Goal: Transaction & Acquisition: Purchase product/service

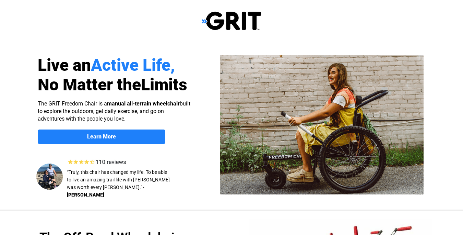
select select "US"
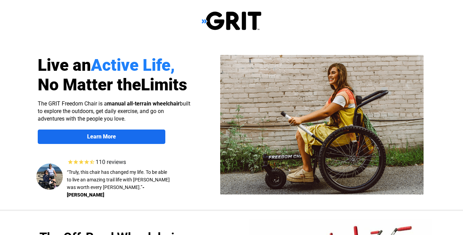
click at [112, 138] on strong "Learn More" at bounding box center [101, 136] width 29 height 7
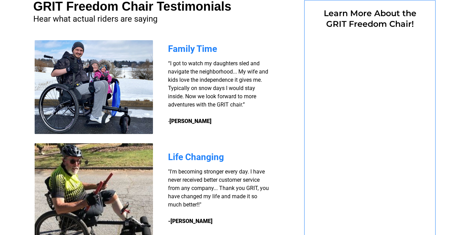
select select "US"
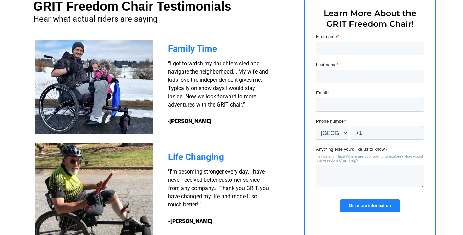
select select "US"
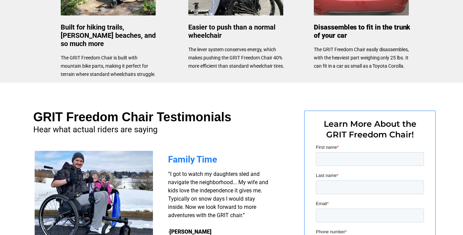
scroll to position [423, 0]
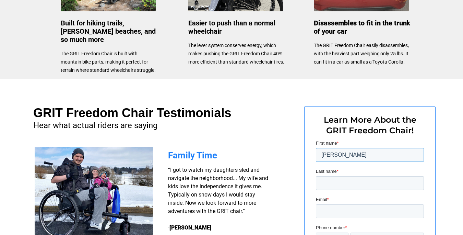
type input "Jackie"
type input "Silverman"
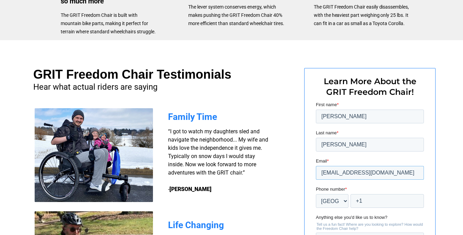
scroll to position [467, 0]
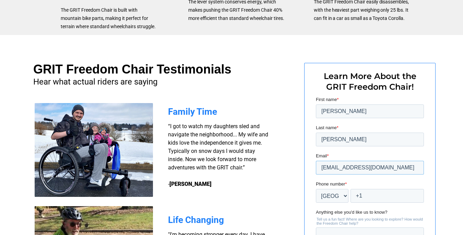
type input "agmanjackie42@gmail.com"
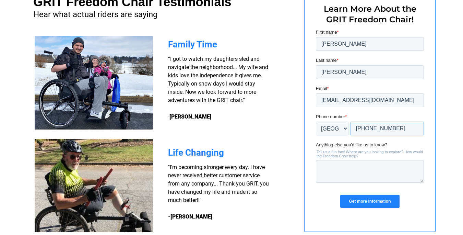
scroll to position [555, 0]
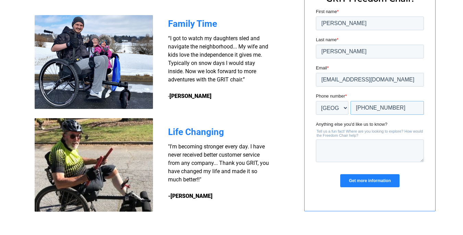
type input "+1 8058955422"
click at [381, 152] on textarea "Anything else you'd like us to know?" at bounding box center [370, 150] width 108 height 23
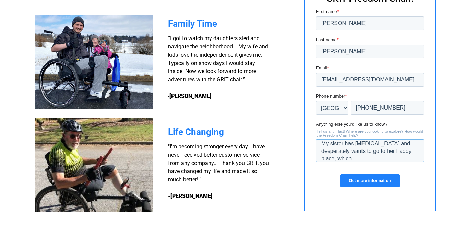
scroll to position [0, 0]
click at [409, 156] on textarea "My sister has cancer and desperately wants to go to her happy place," at bounding box center [370, 150] width 108 height 23
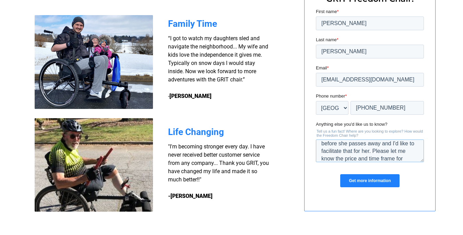
type textarea "We are in Goleta, CA. My sister has cancer and wants to be able to go on her mo…"
click at [389, 183] on input "Get more information" at bounding box center [369, 180] width 59 height 13
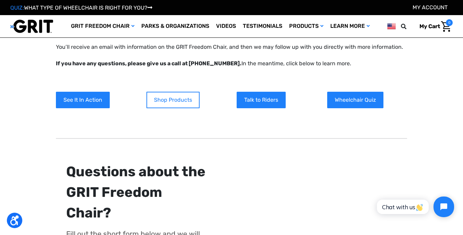
click at [170, 101] on link "Shop Products" at bounding box center [172, 100] width 53 height 16
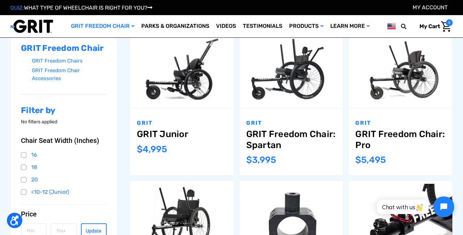
scroll to position [108, 0]
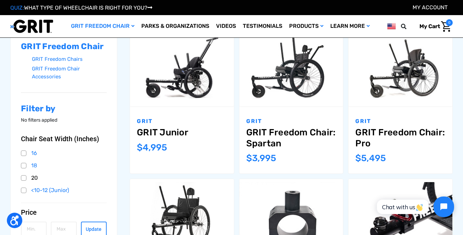
click at [24, 178] on link "20" at bounding box center [64, 177] width 86 height 10
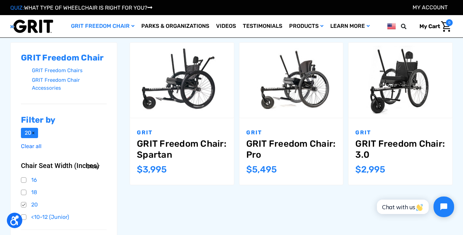
scroll to position [97, 0]
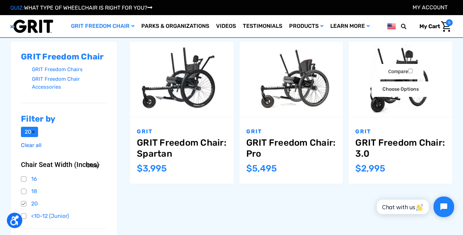
click at [406, 107] on img "GRIT Freedom Chair: 3.0,$2,995.00\a" at bounding box center [400, 79] width 104 height 69
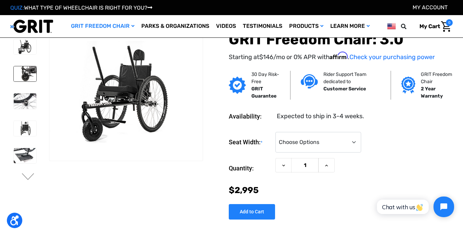
click at [18, 75] on img at bounding box center [25, 73] width 23 height 15
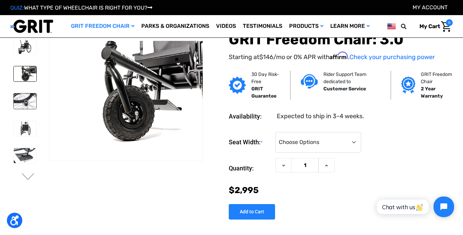
click at [18, 104] on img at bounding box center [25, 100] width 23 height 15
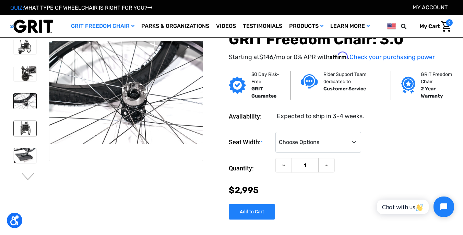
click at [20, 125] on img at bounding box center [25, 128] width 23 height 15
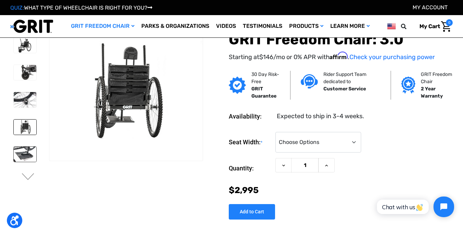
click at [23, 153] on img at bounding box center [25, 153] width 23 height 15
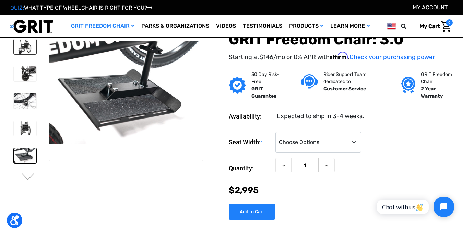
click at [21, 44] on img at bounding box center [25, 46] width 23 height 15
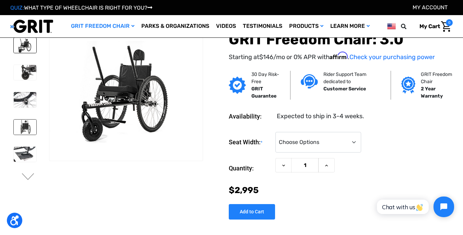
click at [26, 124] on img at bounding box center [25, 126] width 23 height 15
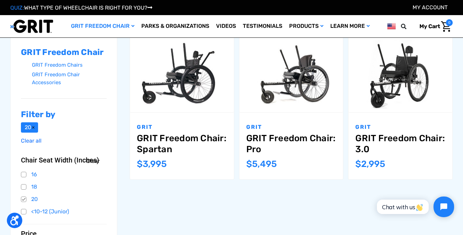
scroll to position [96, 0]
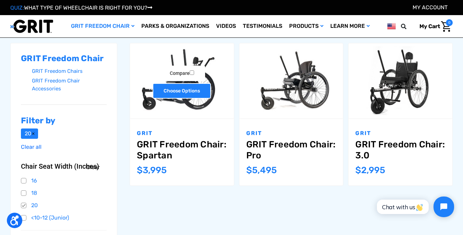
click at [184, 94] on link "Choose Options" at bounding box center [182, 90] width 58 height 15
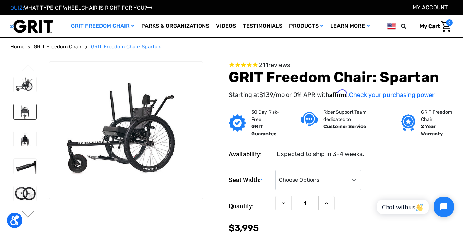
click at [19, 112] on img at bounding box center [25, 111] width 23 height 15
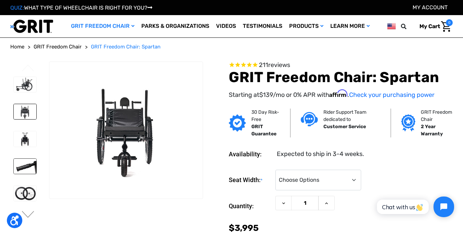
click at [26, 165] on img at bounding box center [25, 165] width 23 height 15
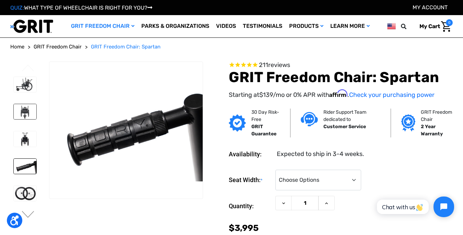
click at [19, 110] on img at bounding box center [25, 111] width 23 height 15
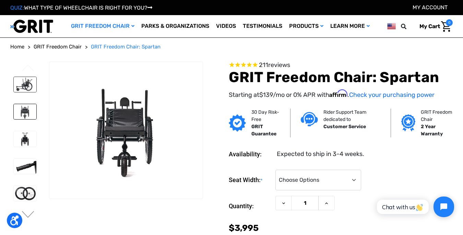
click at [20, 80] on img at bounding box center [25, 84] width 23 height 15
